Goal: Information Seeking & Learning: Learn about a topic

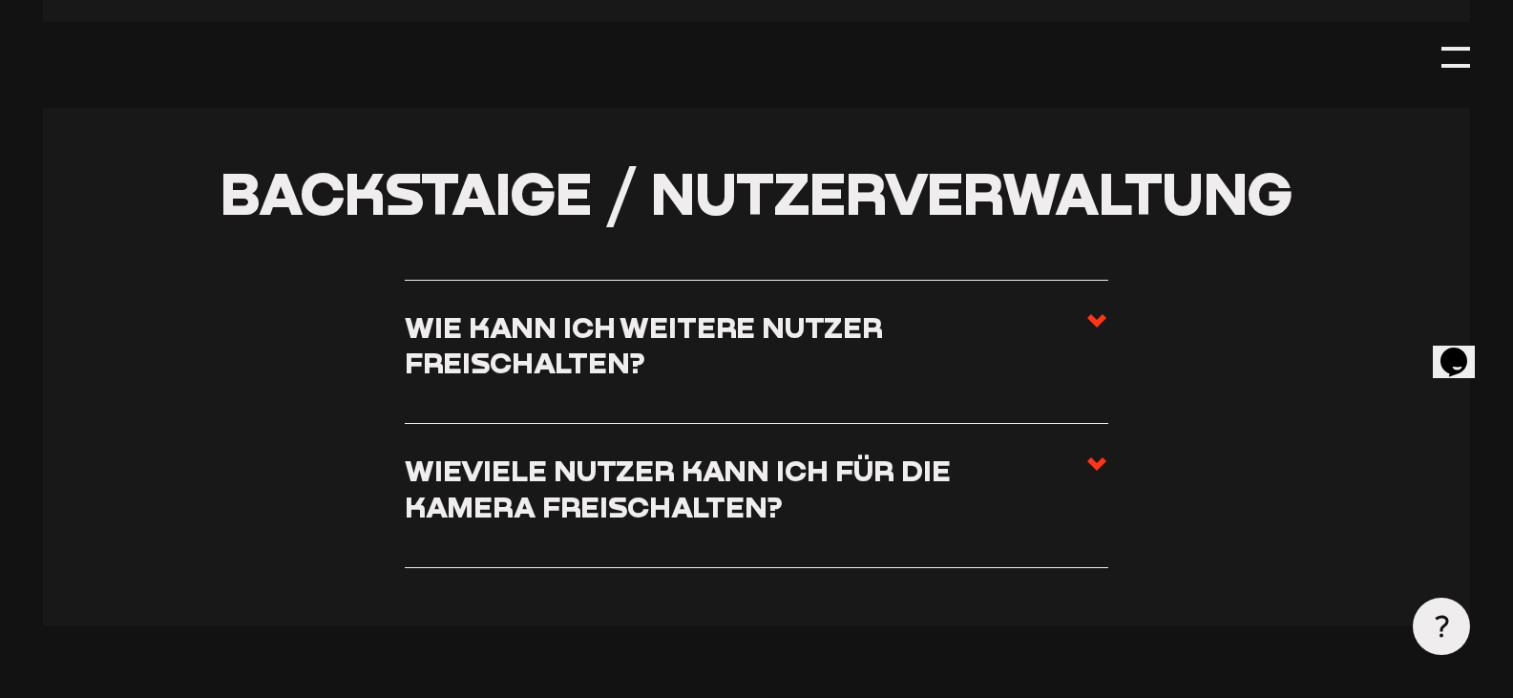
scroll to position [4200, 0]
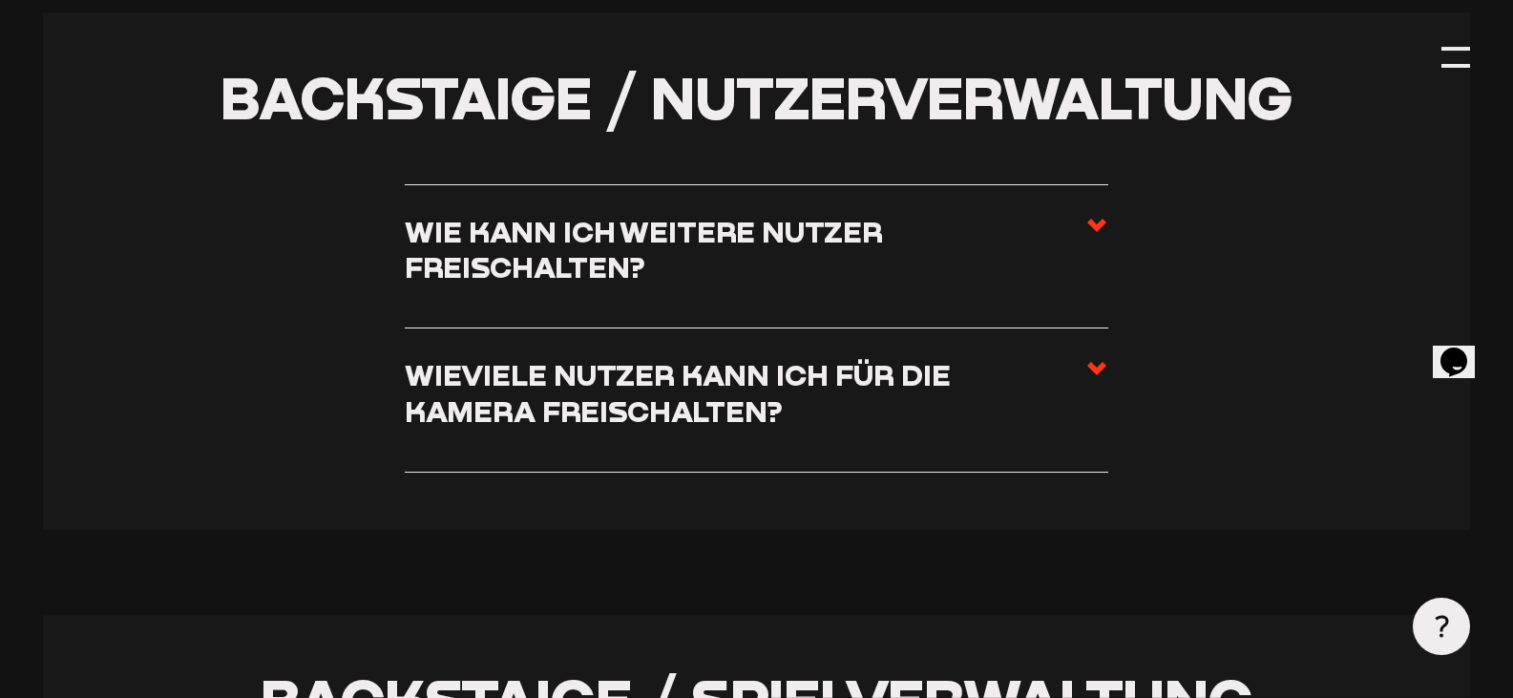
click at [1091, 380] on icon at bounding box center [1096, 368] width 23 height 23
click at [0, 0] on input "Wieviele Nutzer kann ich für die Kamera freischalten?" at bounding box center [0, 0] width 0 height 0
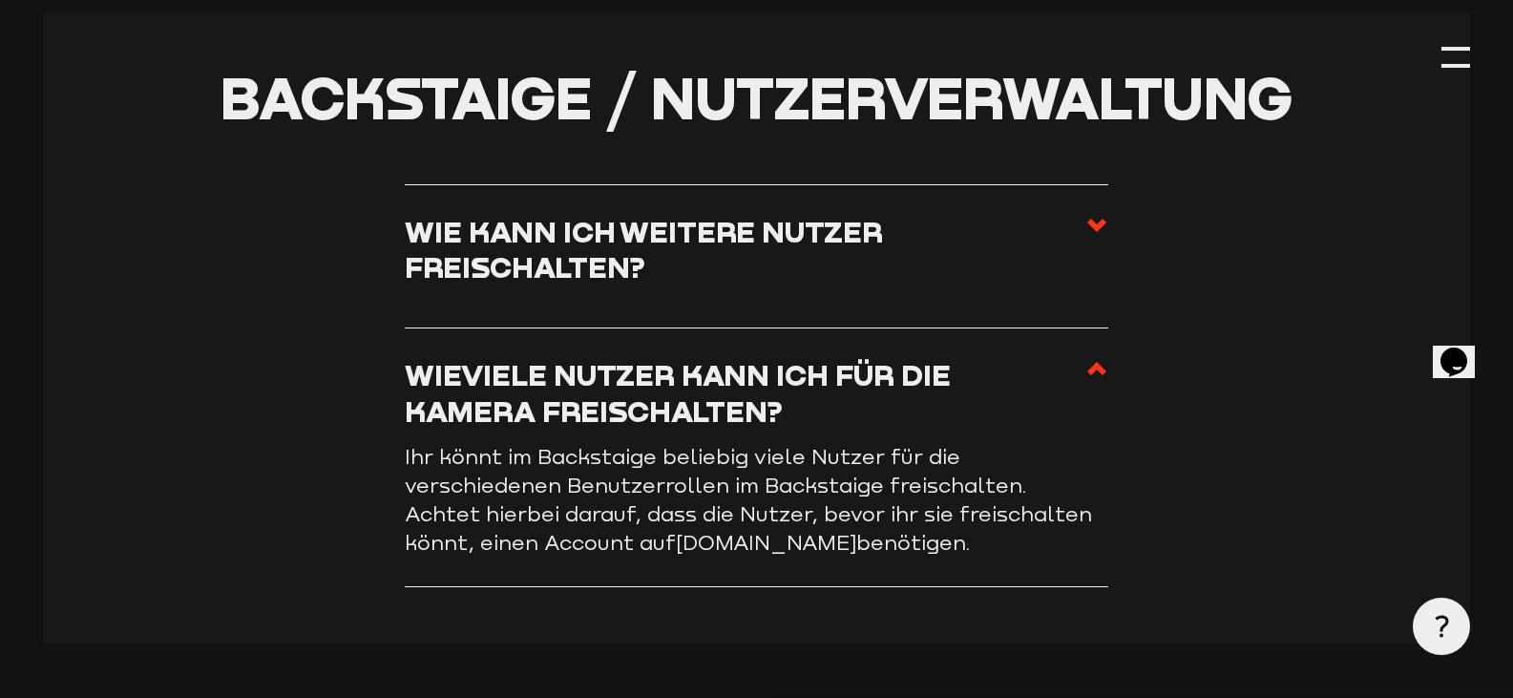
click at [1091, 375] on use at bounding box center [1096, 368] width 19 height 13
click at [0, 0] on input "Wieviele Nutzer kann ich für die Kamera freischalten?" at bounding box center [0, 0] width 0 height 0
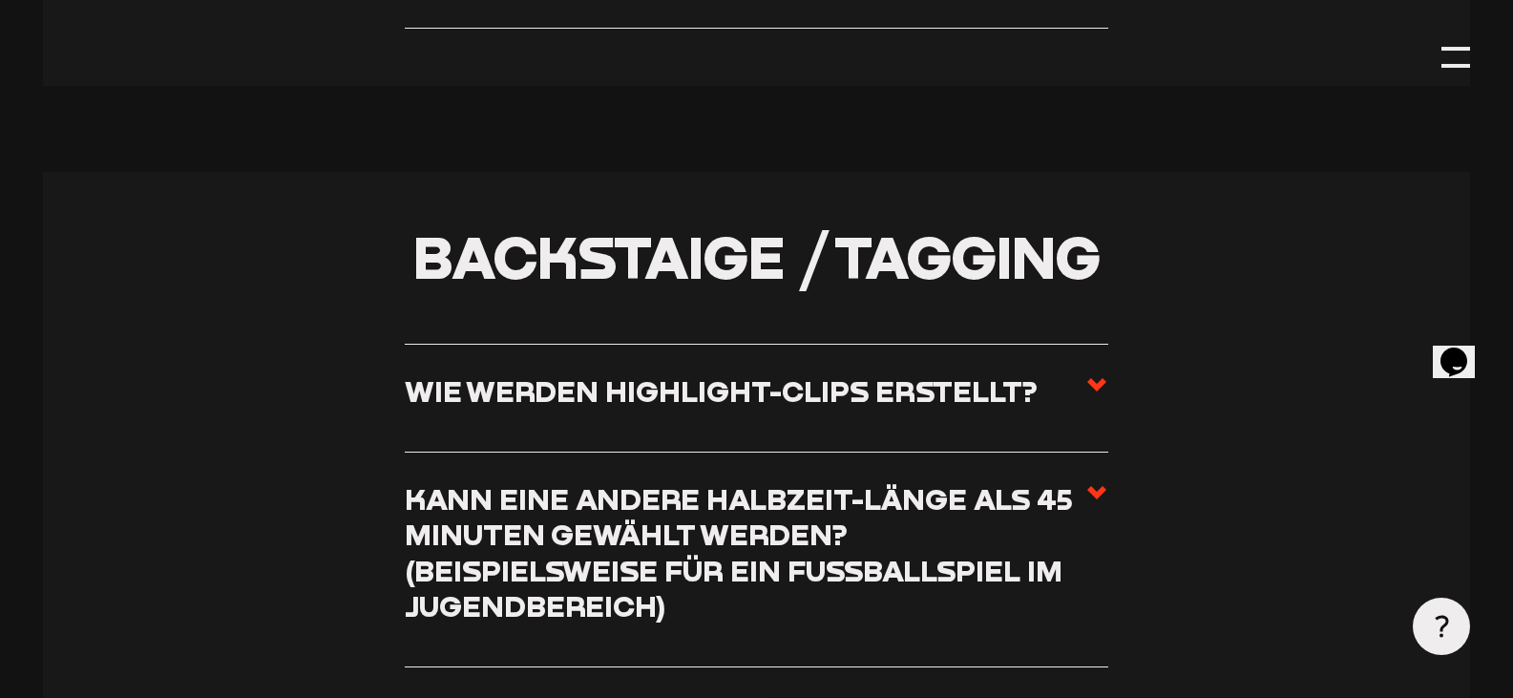
scroll to position [6395, 0]
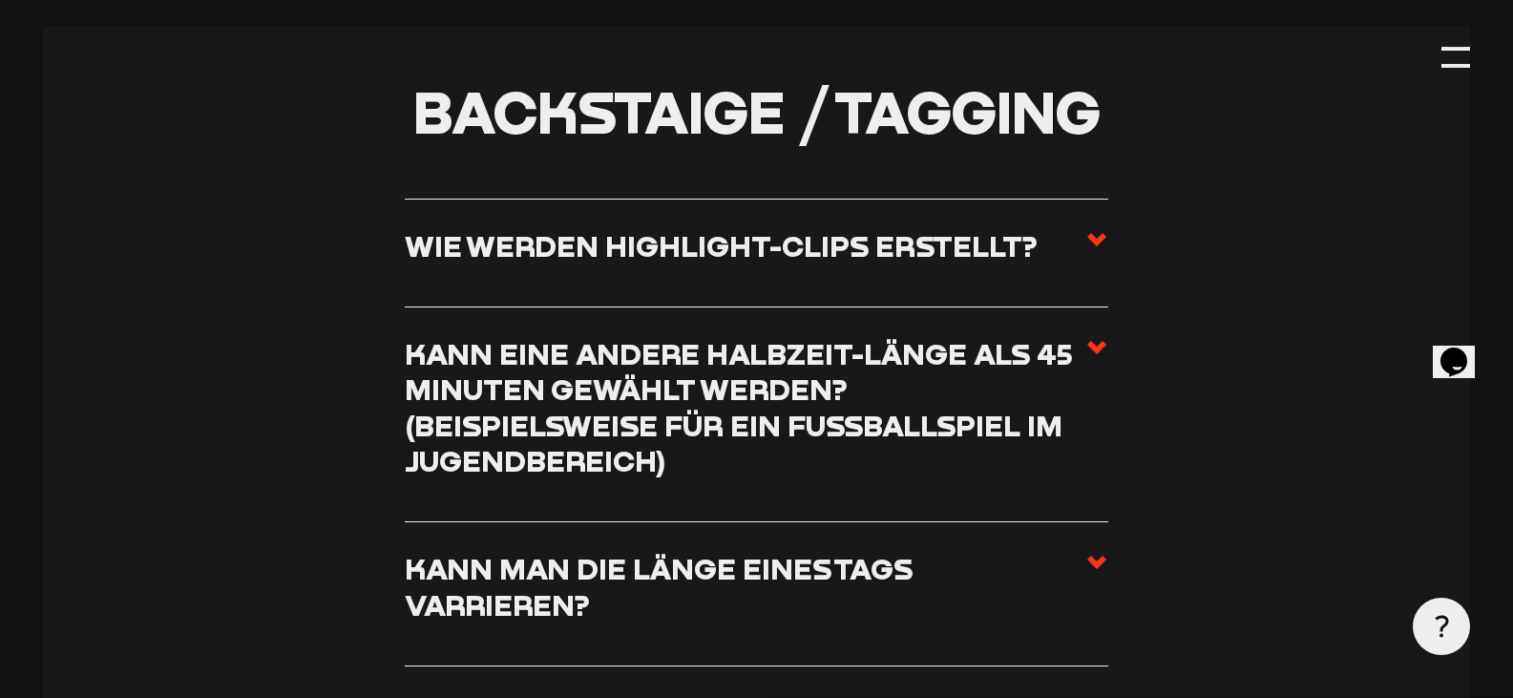
click at [1094, 233] on use at bounding box center [1096, 239] width 19 height 13
click at [0, 0] on input "Wie werden Highlight-Clips erstellt?" at bounding box center [0, 0] width 0 height 0
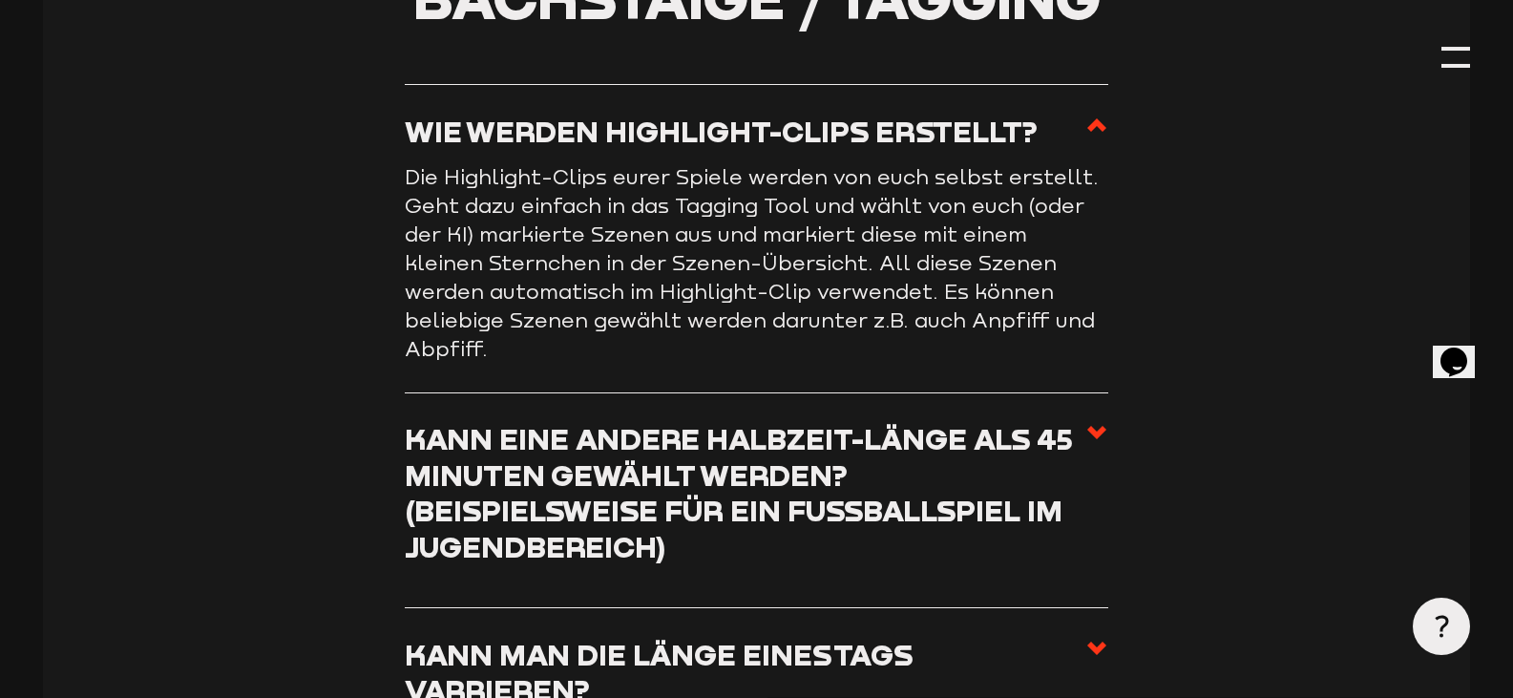
scroll to position [6281, 0]
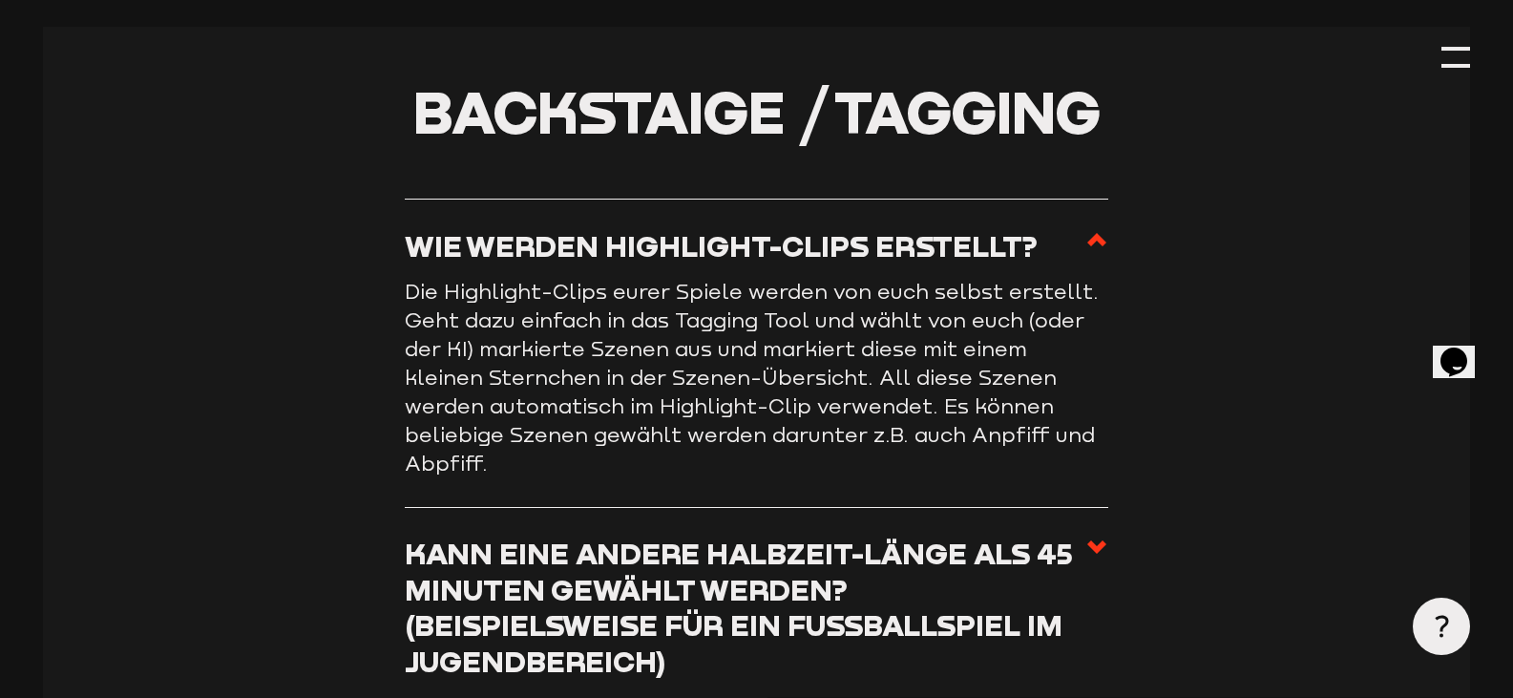
click at [1094, 233] on use at bounding box center [1096, 239] width 19 height 13
click at [0, 0] on input "Wie werden Highlight-Clips erstellt?" at bounding box center [0, 0] width 0 height 0
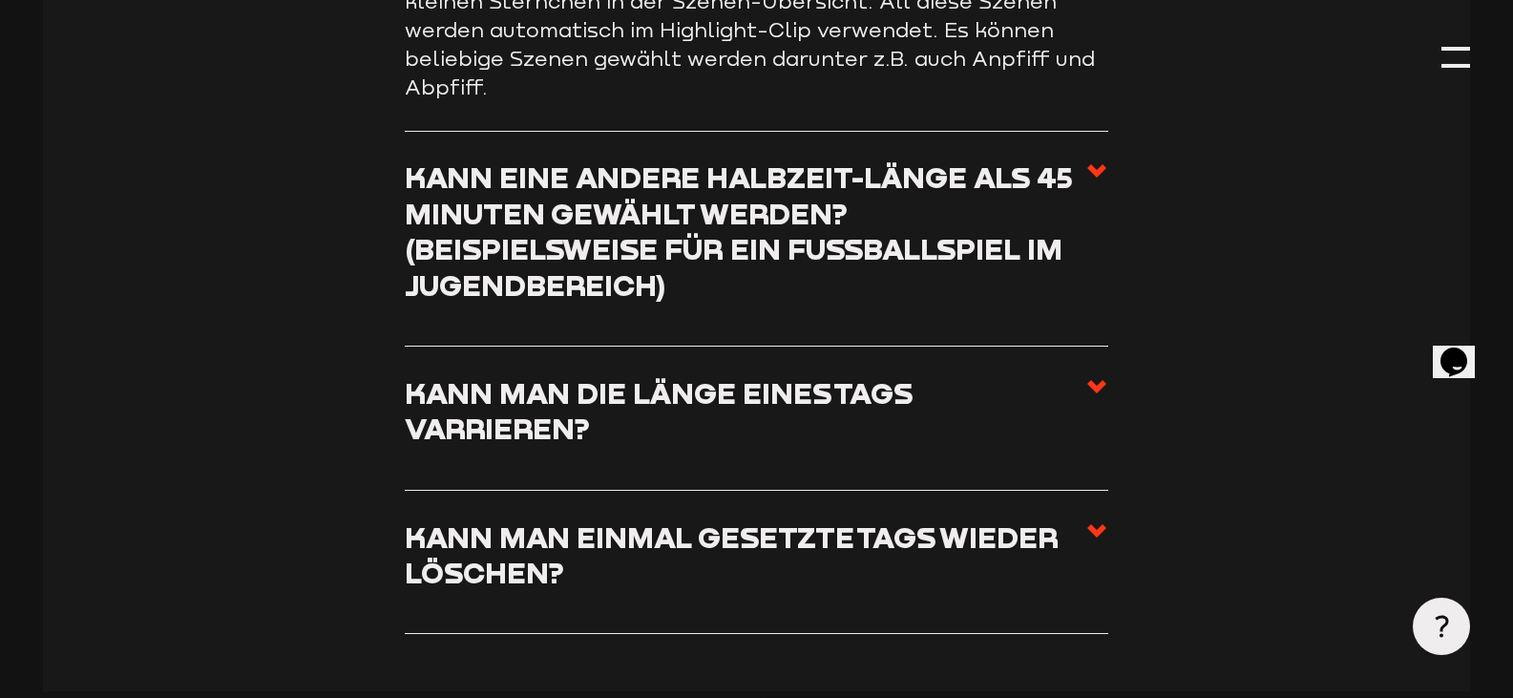
scroll to position [6662, 0]
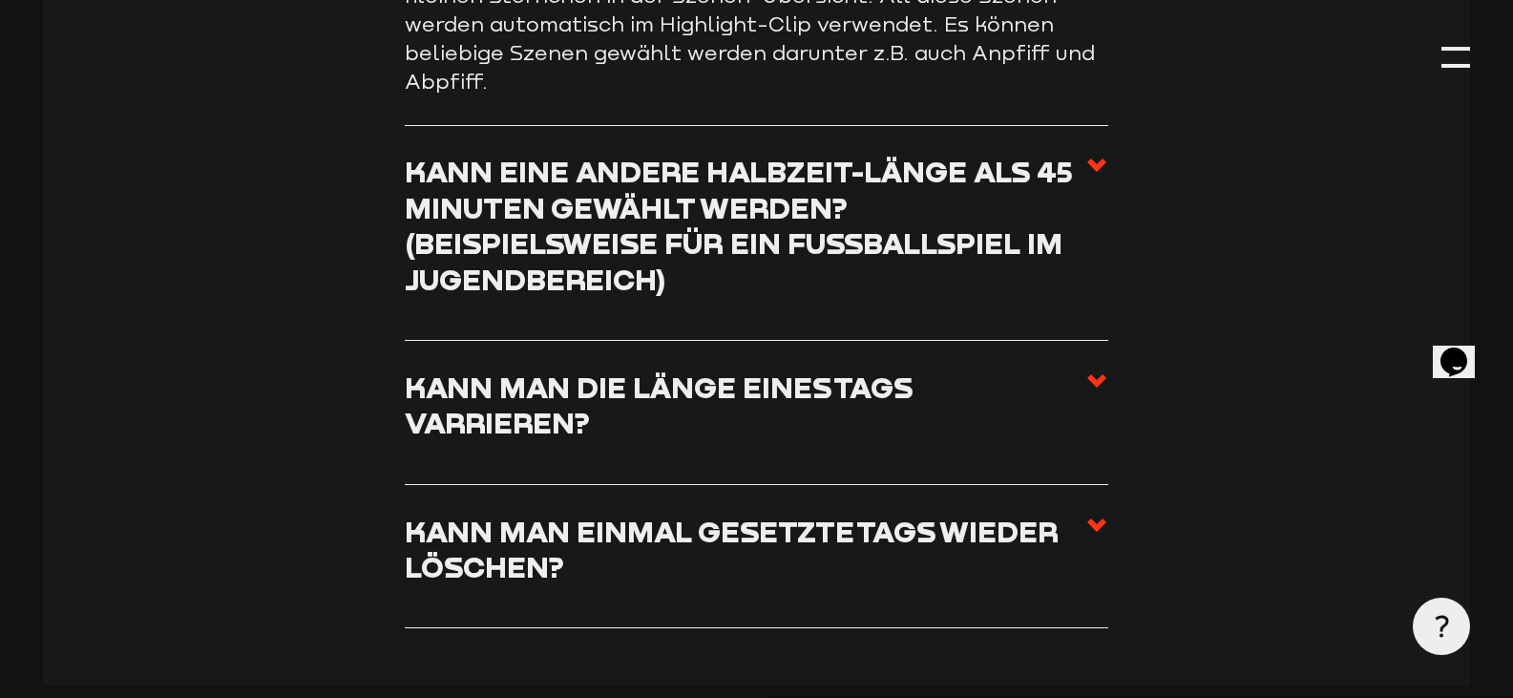
click at [1105, 514] on icon at bounding box center [1096, 525] width 23 height 23
click at [0, 0] on input "Kann man einmal gesetzte Tags wieder löschen?" at bounding box center [0, 0] width 0 height 0
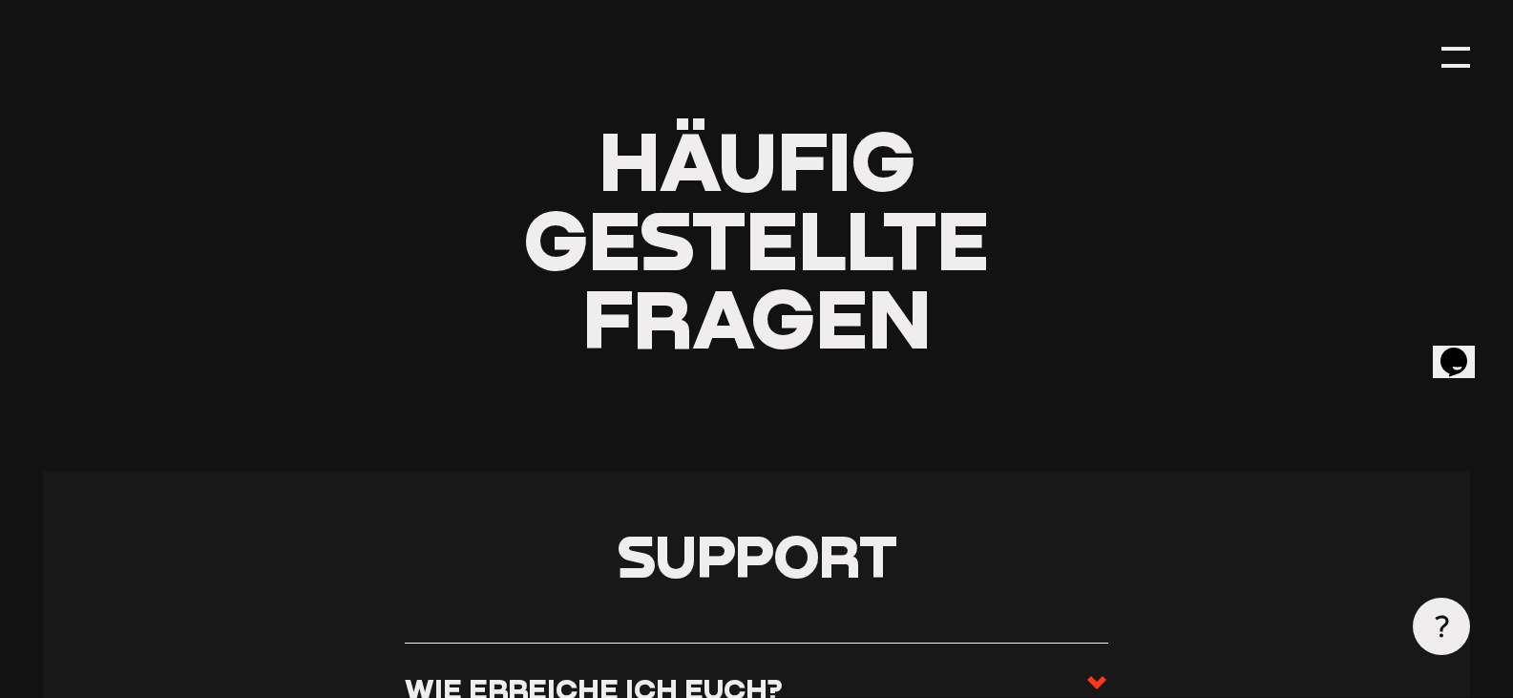
scroll to position [0, 0]
